Goal: Information Seeking & Learning: Learn about a topic

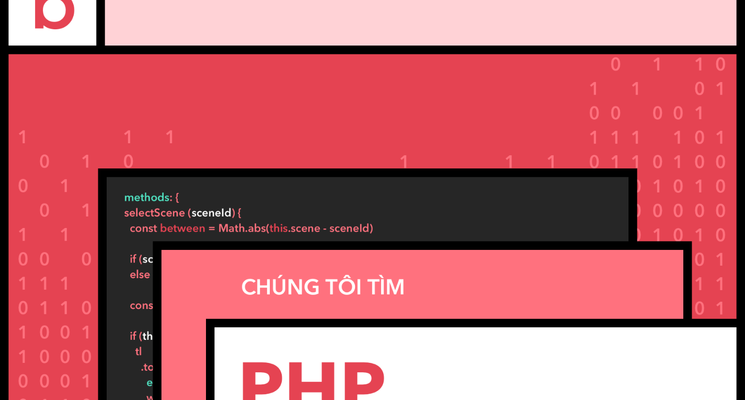
scroll to position [1789, 0]
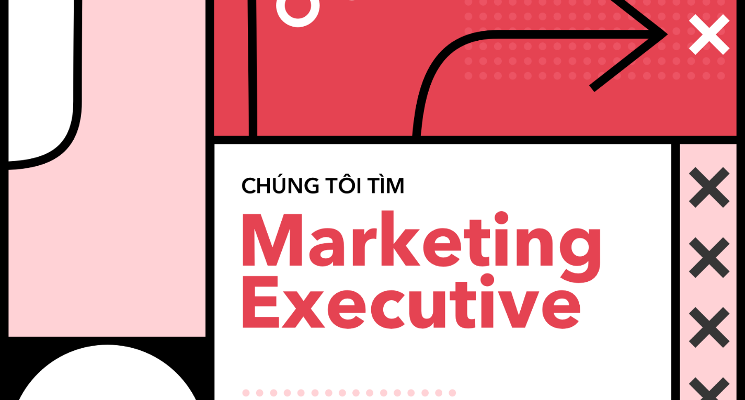
click at [379, 249] on img at bounding box center [372, 140] width 745 height 745
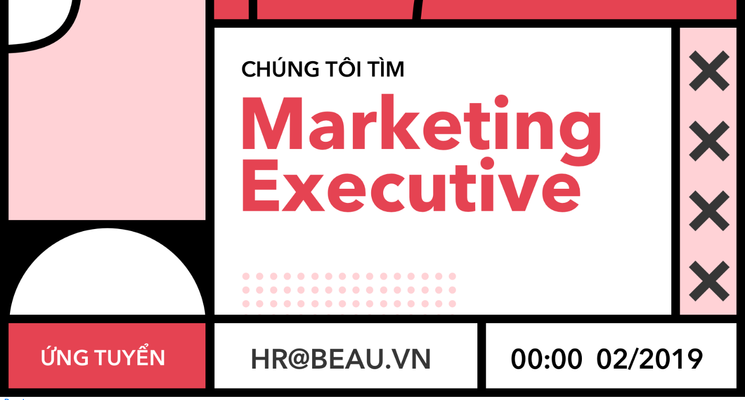
scroll to position [691, 0]
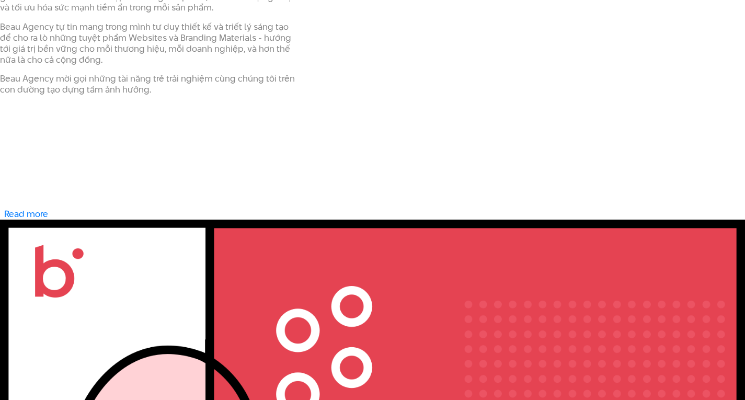
scroll to position [0, 0]
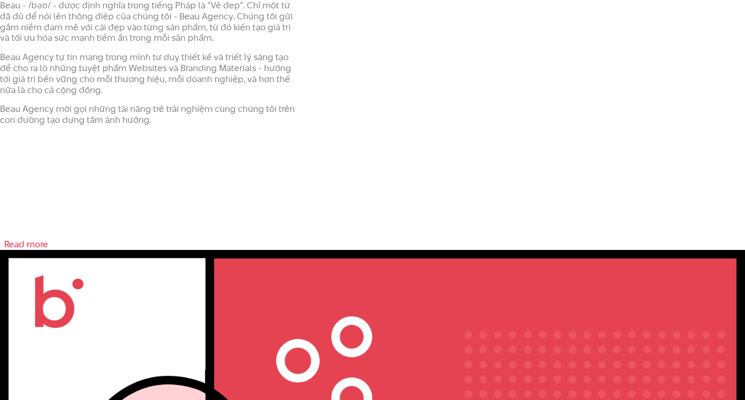
click at [29, 242] on link "Read more about Tuyển dụng Marketing Executive" at bounding box center [26, 244] width 44 height 13
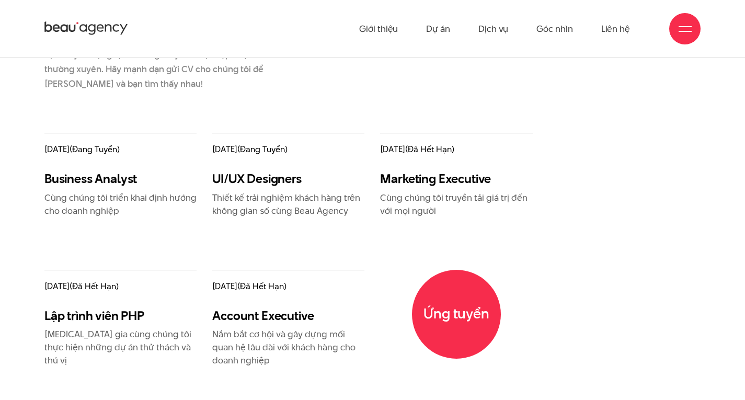
scroll to position [1203, 0]
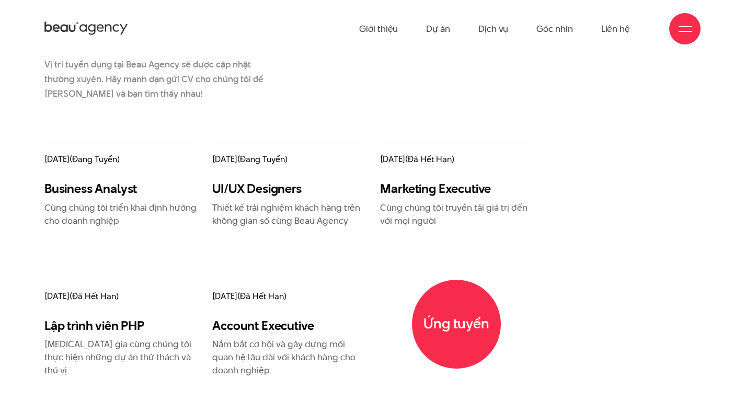
scroll to position [1203, 0]
